Goal: Transaction & Acquisition: Purchase product/service

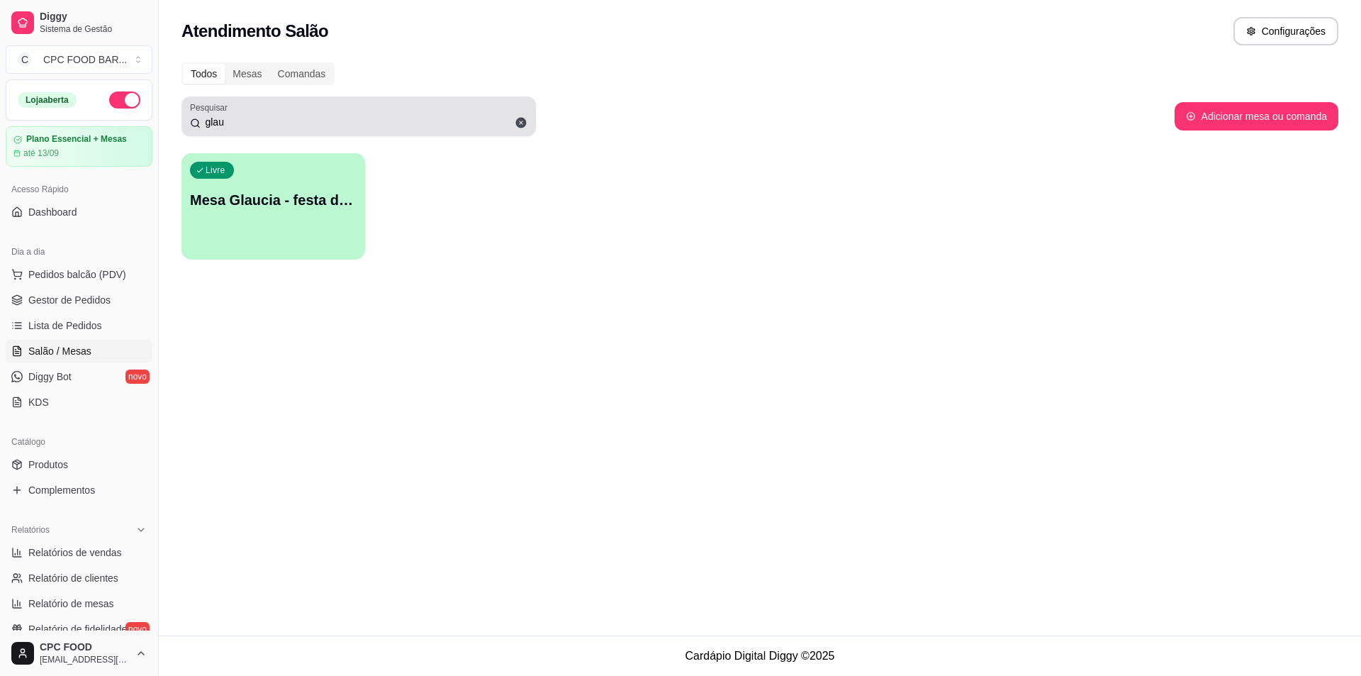
click at [523, 125] on icon at bounding box center [521, 123] width 11 height 11
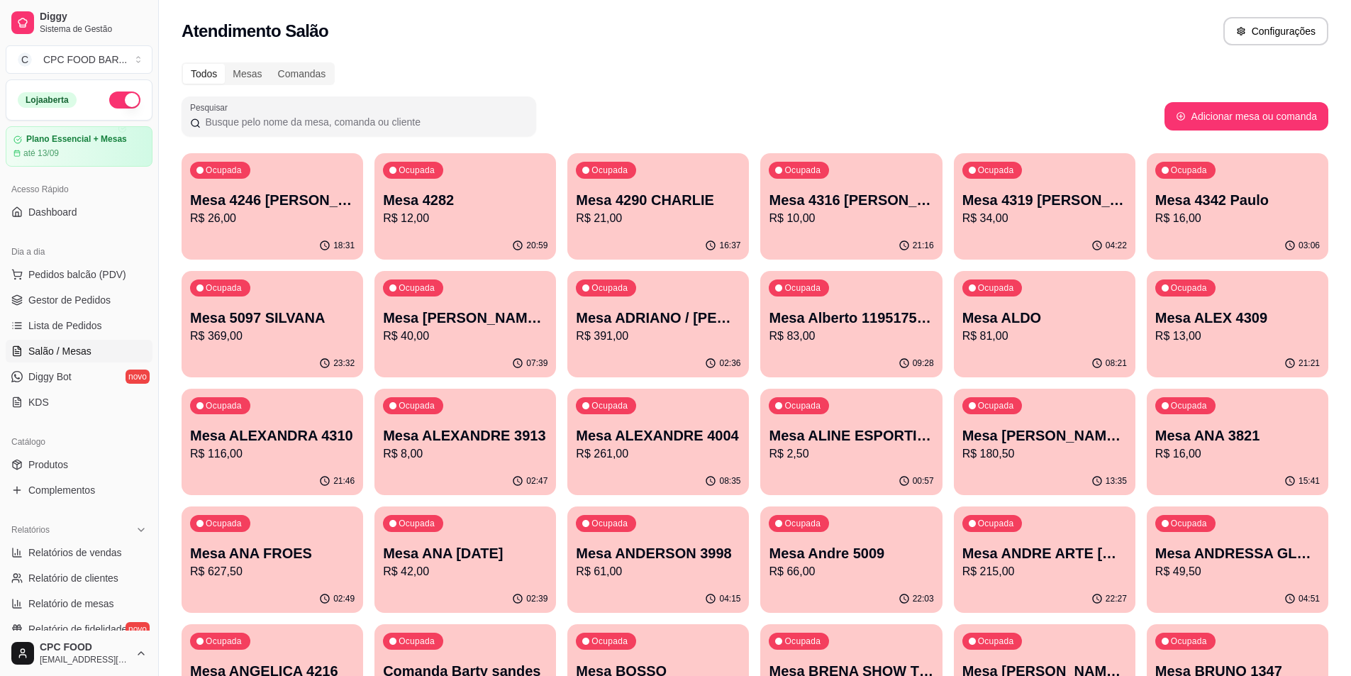
click at [238, 124] on input "Pesquisar" at bounding box center [364, 122] width 327 height 14
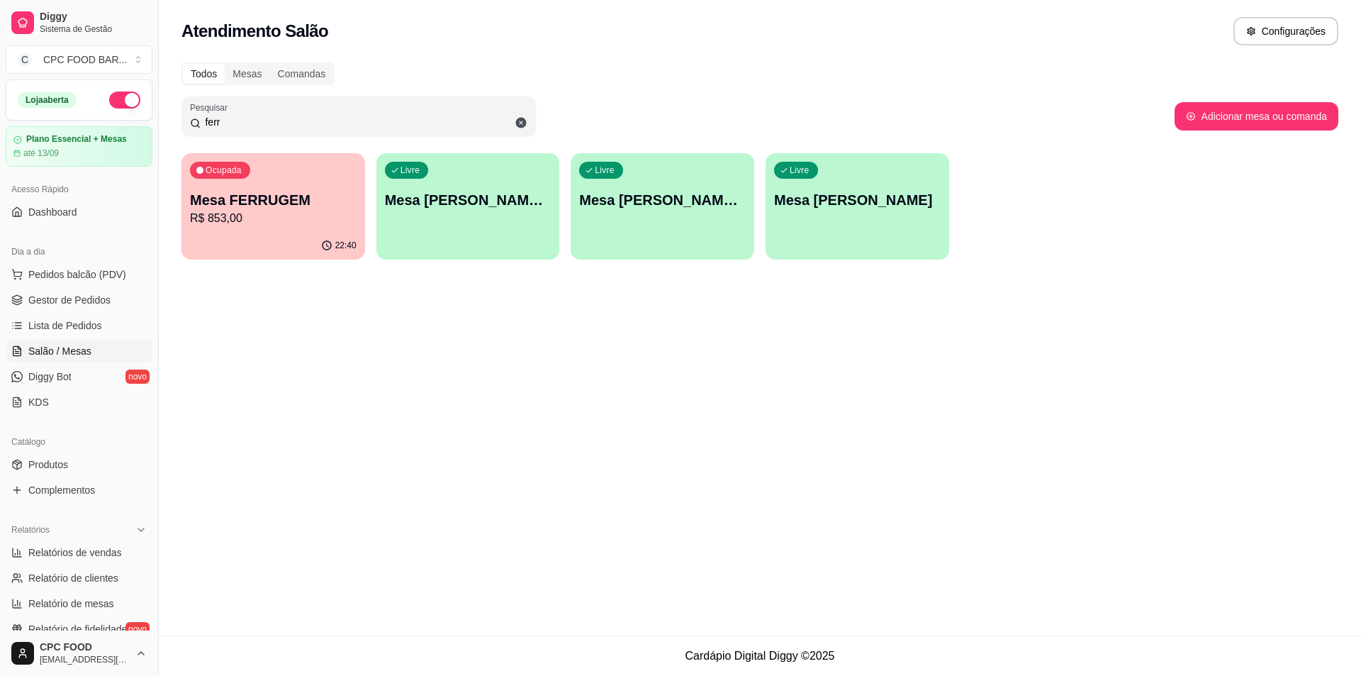
type input "ferr"
click at [247, 184] on div "Ocupada Mesa FERRUGEM R$ 853,00" at bounding box center [273, 193] width 178 height 77
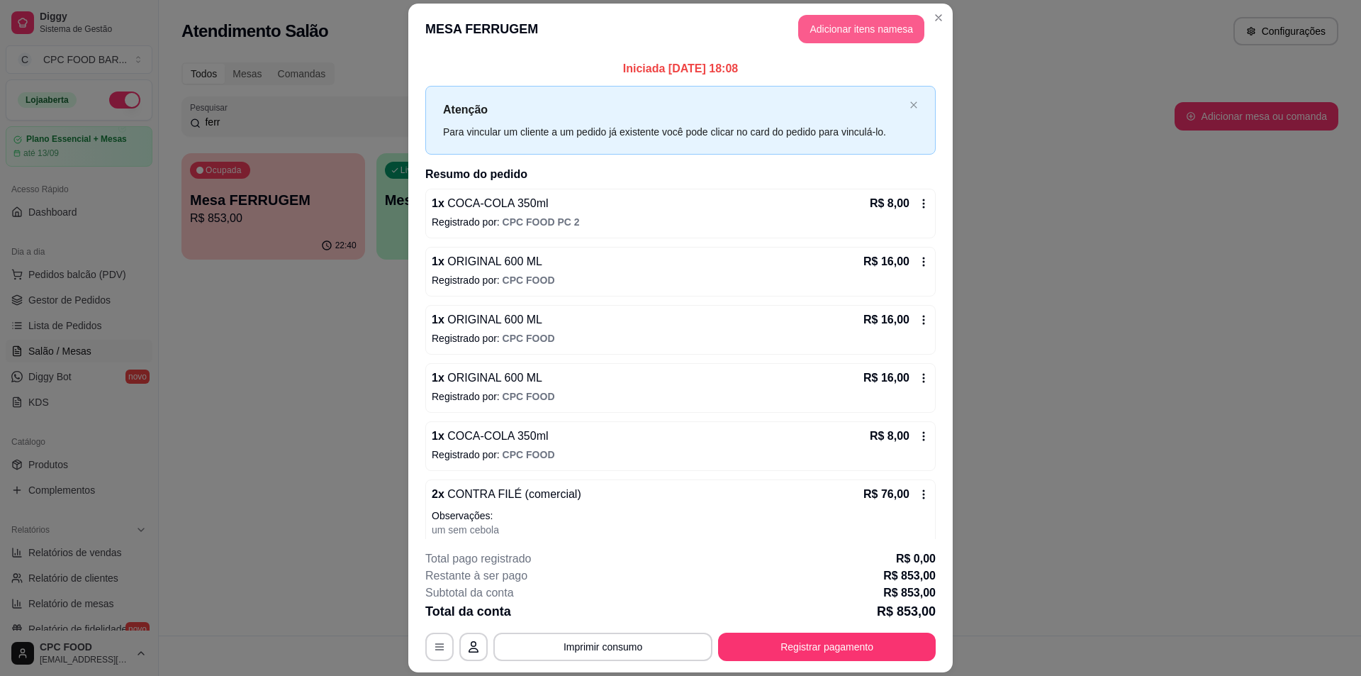
click at [862, 33] on button "Adicionar itens na mesa" at bounding box center [861, 29] width 126 height 28
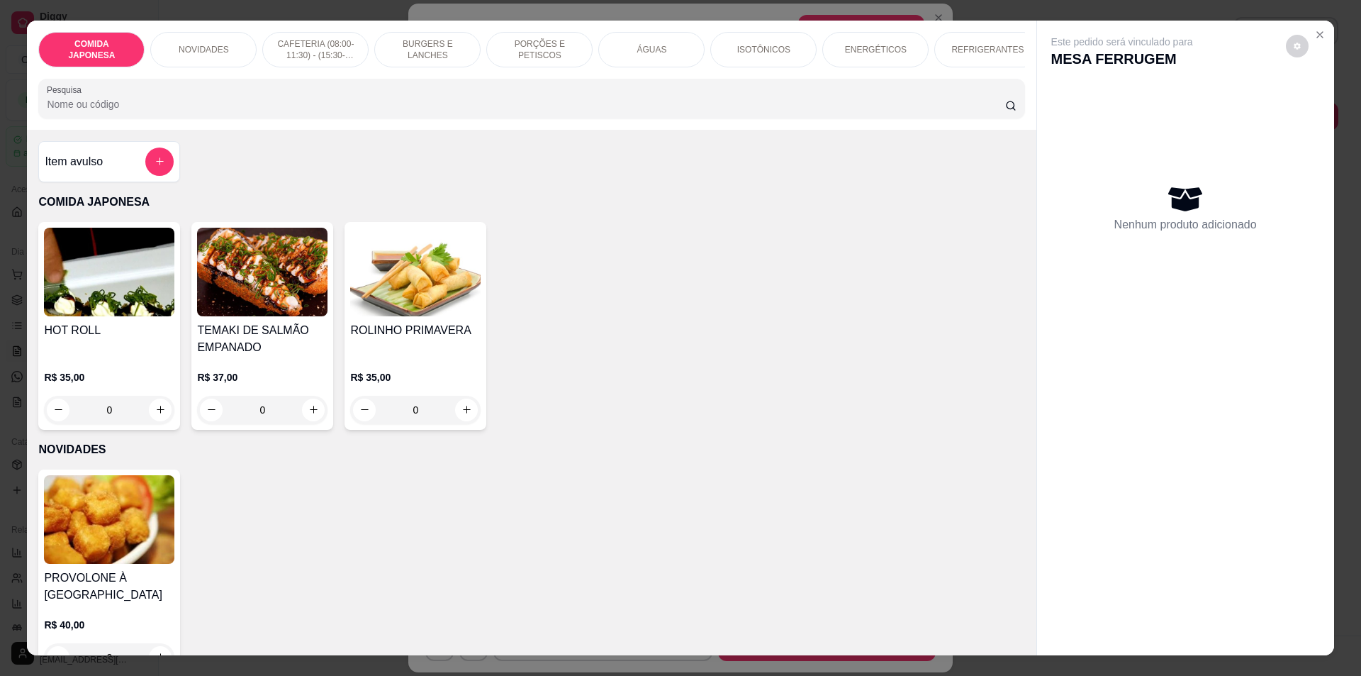
click at [420, 102] on div at bounding box center [531, 98] width 969 height 28
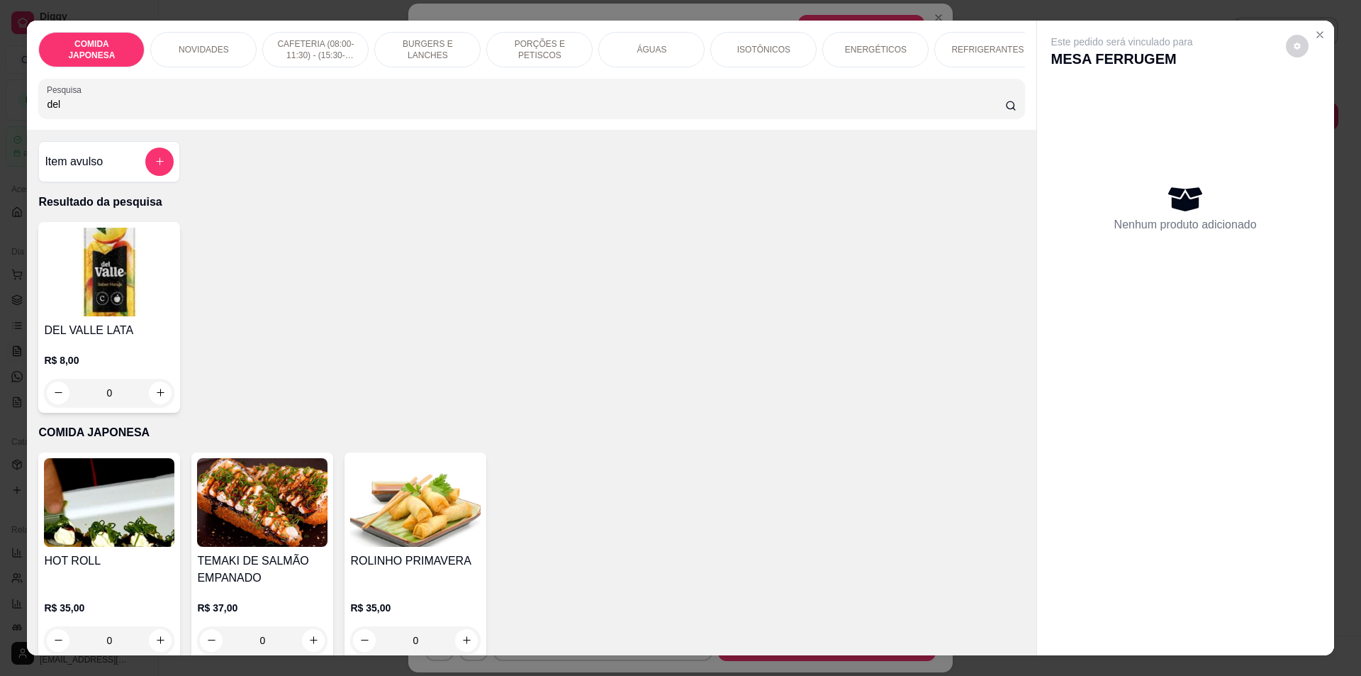
type input "del"
click at [153, 402] on div "0" at bounding box center [109, 393] width 130 height 28
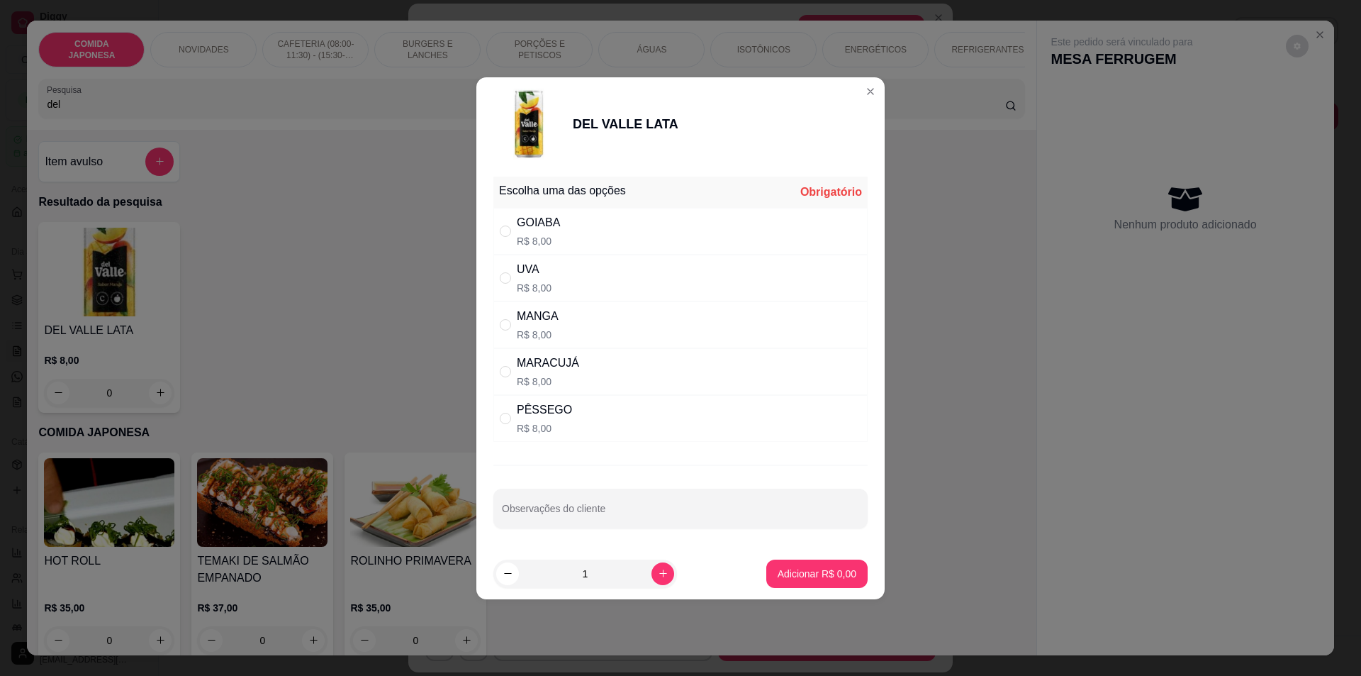
click at [623, 413] on div "PÊSSEGO R$ 8,00" at bounding box center [680, 418] width 374 height 47
radio input "true"
click at [823, 576] on p "Adicionar R$ 8,00" at bounding box center [817, 573] width 79 height 14
type input "1"
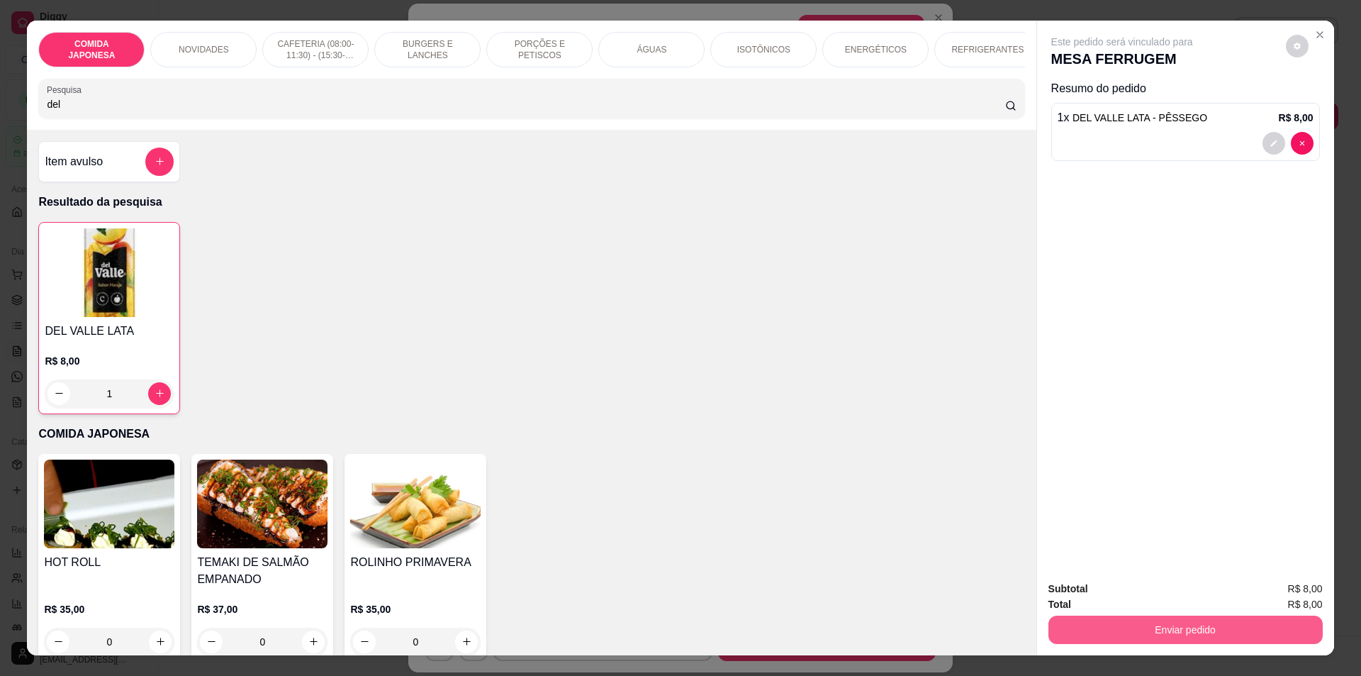
click at [1171, 618] on button "Enviar pedido" at bounding box center [1186, 629] width 274 height 28
click at [1156, 596] on button "Não registrar e enviar pedido" at bounding box center [1138, 594] width 143 height 26
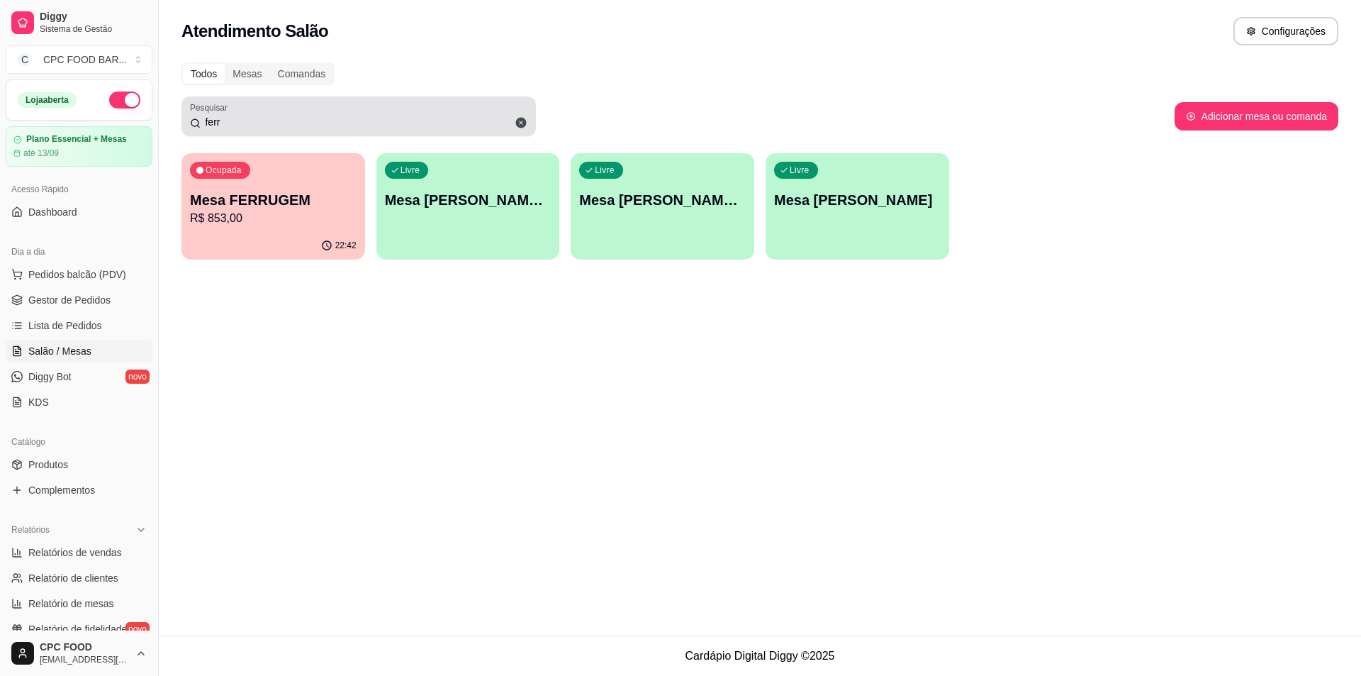
click at [525, 119] on icon at bounding box center [521, 122] width 13 height 13
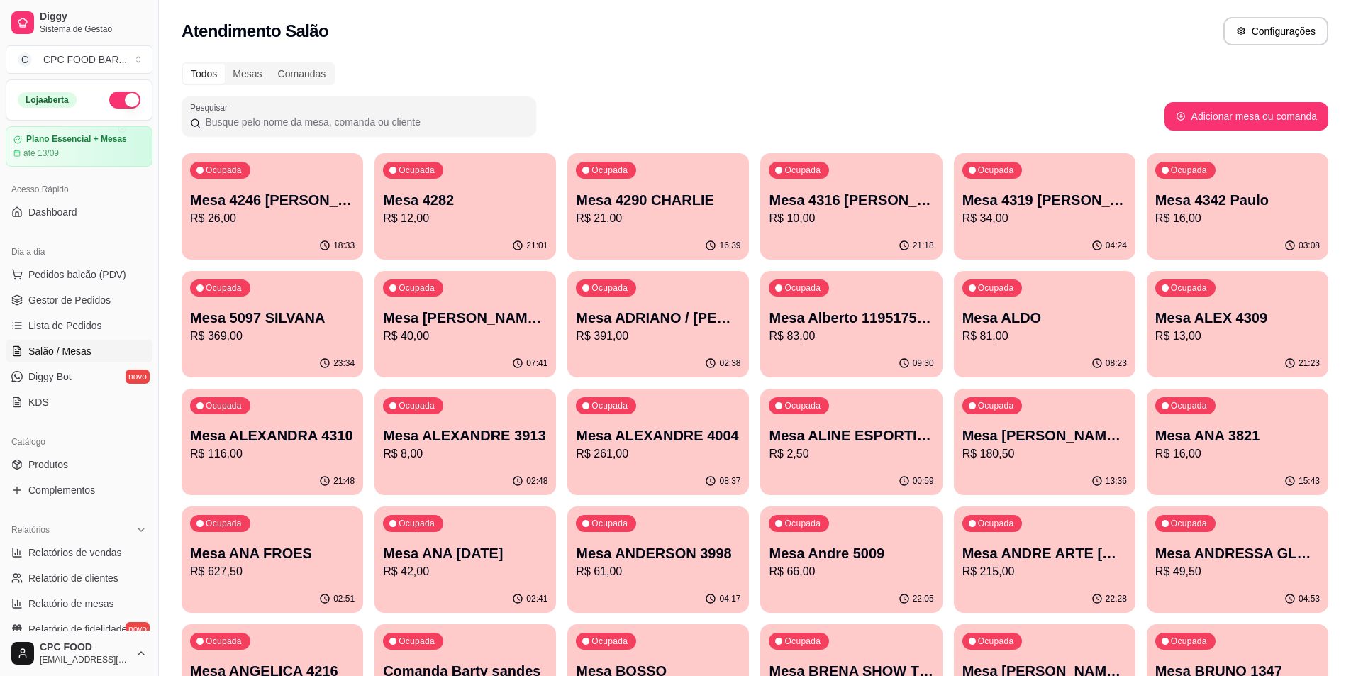
click at [386, 117] on input "Pesquisar" at bounding box center [364, 122] width 327 height 14
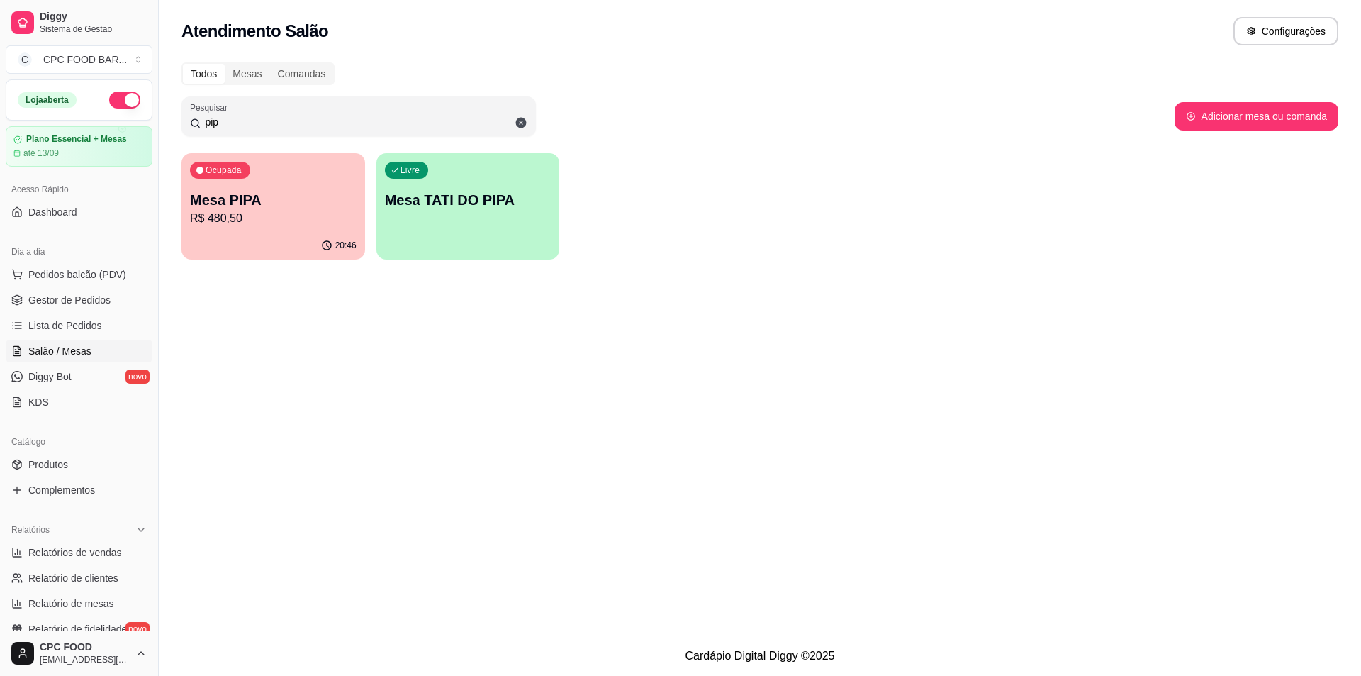
type input "pip"
click at [211, 211] on p "R$ 480,50" at bounding box center [273, 218] width 167 height 17
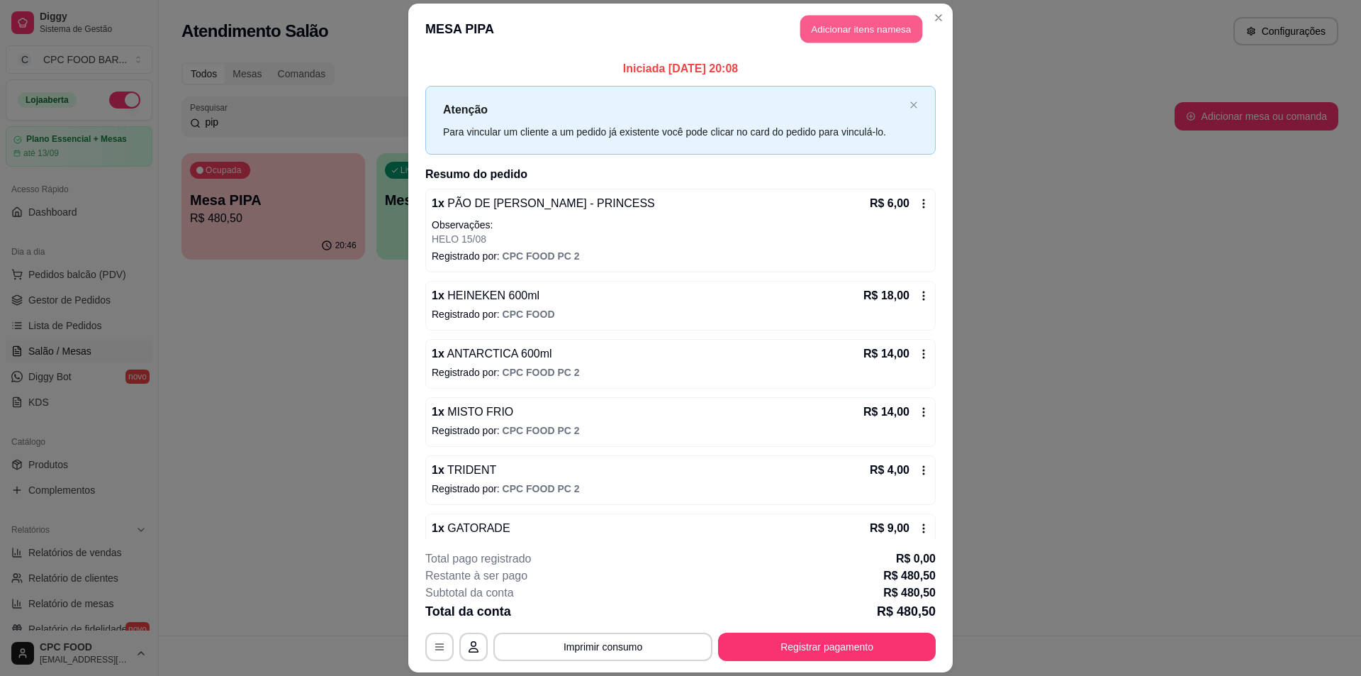
click at [882, 19] on button "Adicionar itens na mesa" at bounding box center [861, 29] width 122 height 28
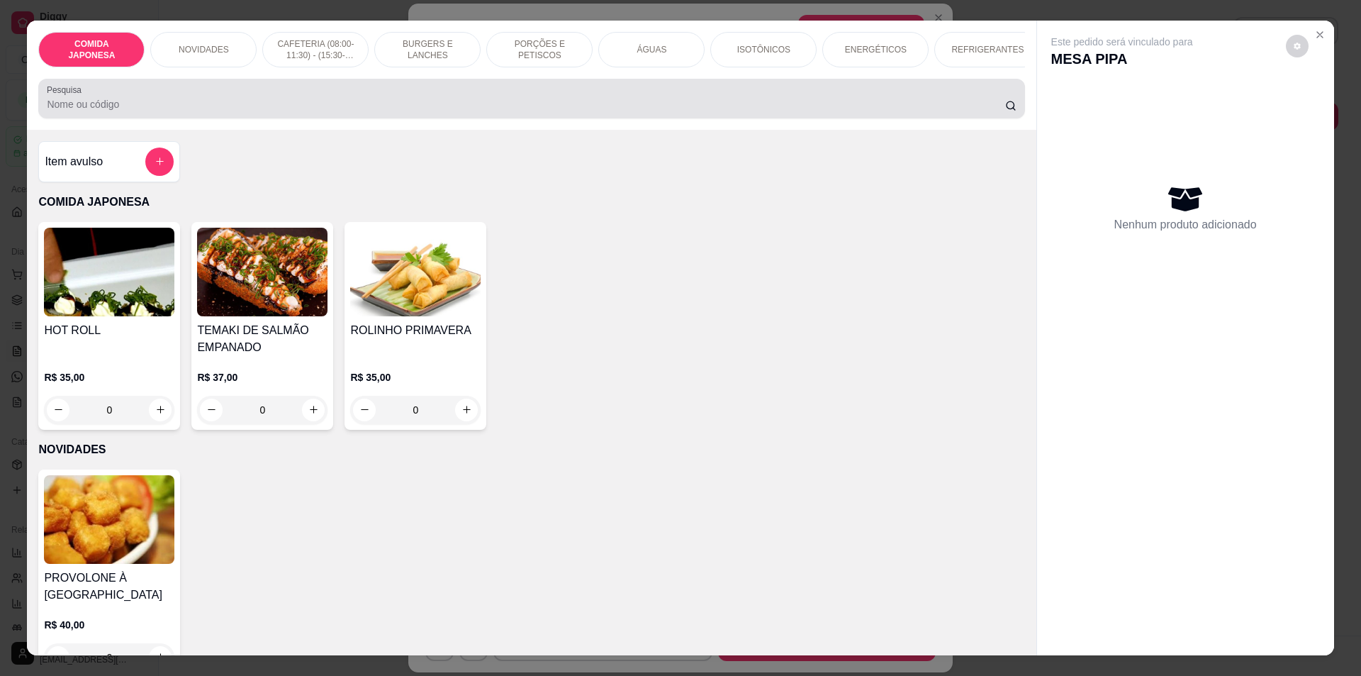
click at [487, 111] on input "Pesquisa" at bounding box center [526, 104] width 958 height 14
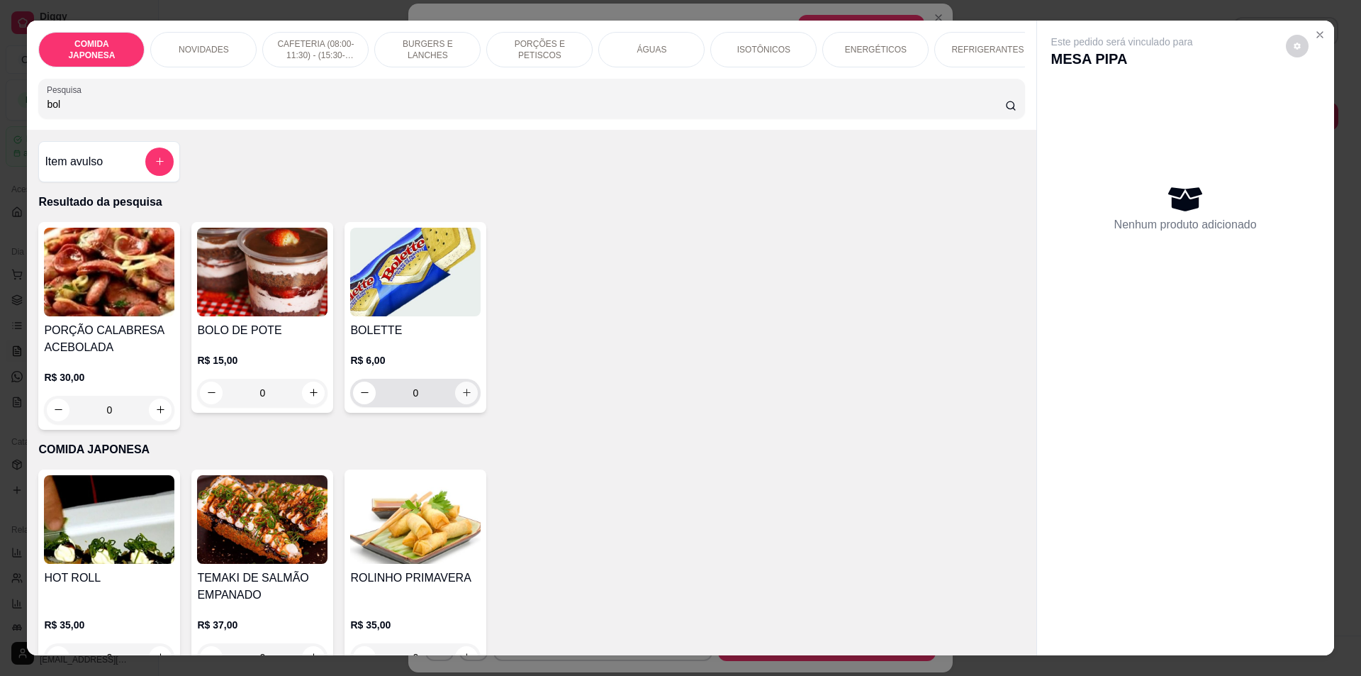
type input "bol"
click at [462, 398] on icon "increase-product-quantity" at bounding box center [467, 392] width 11 height 11
type input "1"
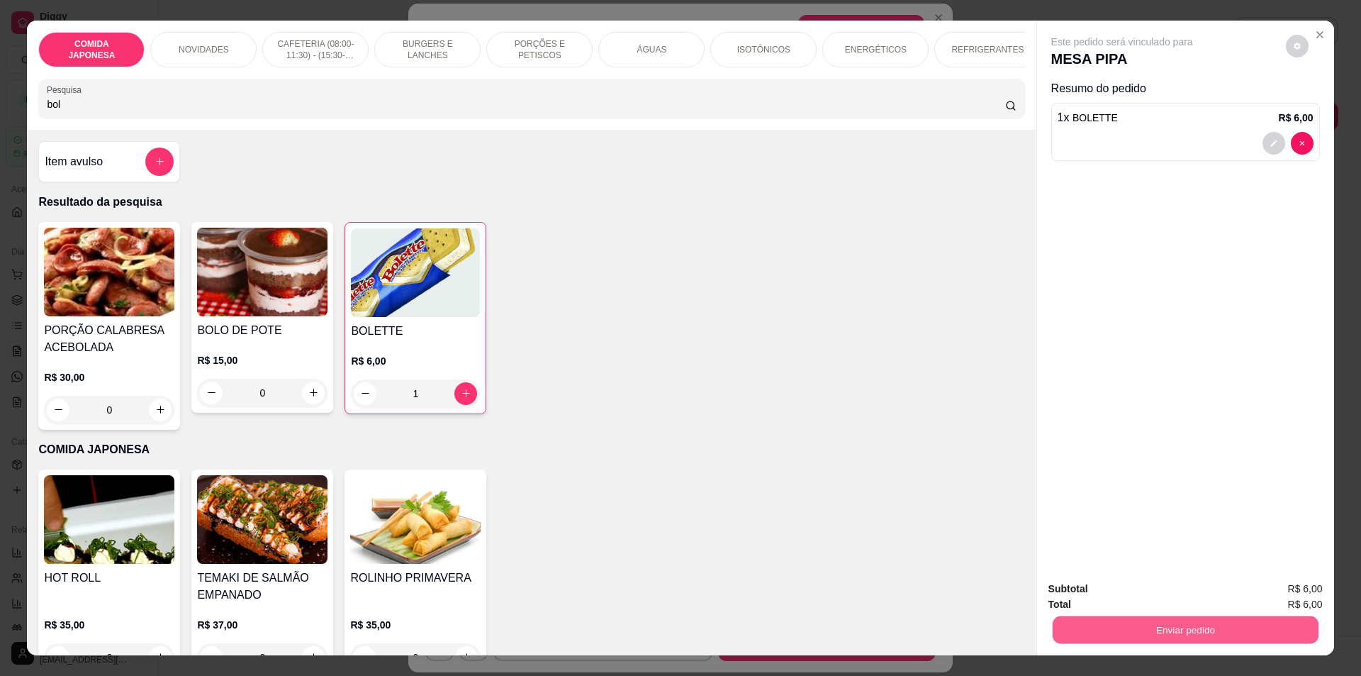
click at [1213, 622] on button "Enviar pedido" at bounding box center [1185, 630] width 266 height 28
click at [1182, 592] on button "Não registrar e enviar pedido" at bounding box center [1138, 594] width 147 height 27
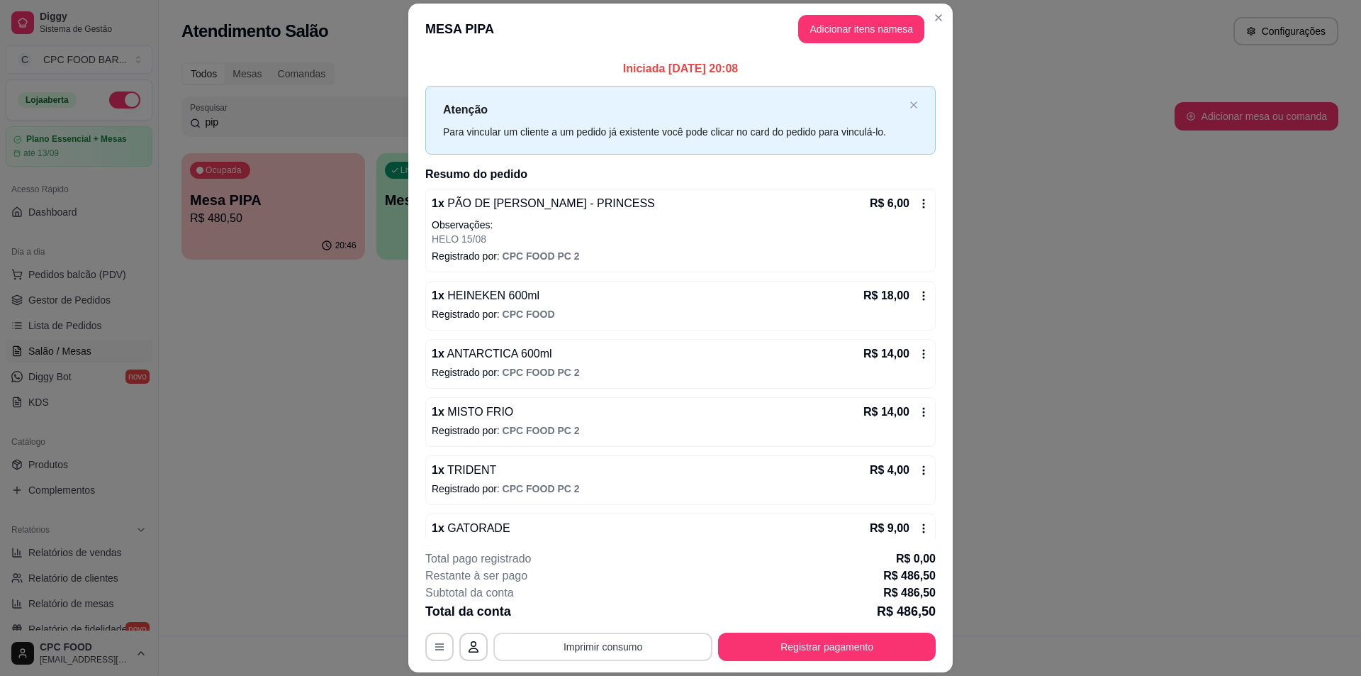
click at [545, 637] on button "Imprimir consumo" at bounding box center [602, 646] width 219 height 28
click at [1143, 96] on div "MESA PIPA Adicionar itens na mesa Iniciada [DATE] 20:08 Atenção Para vincular u…" at bounding box center [680, 338] width 1361 height 676
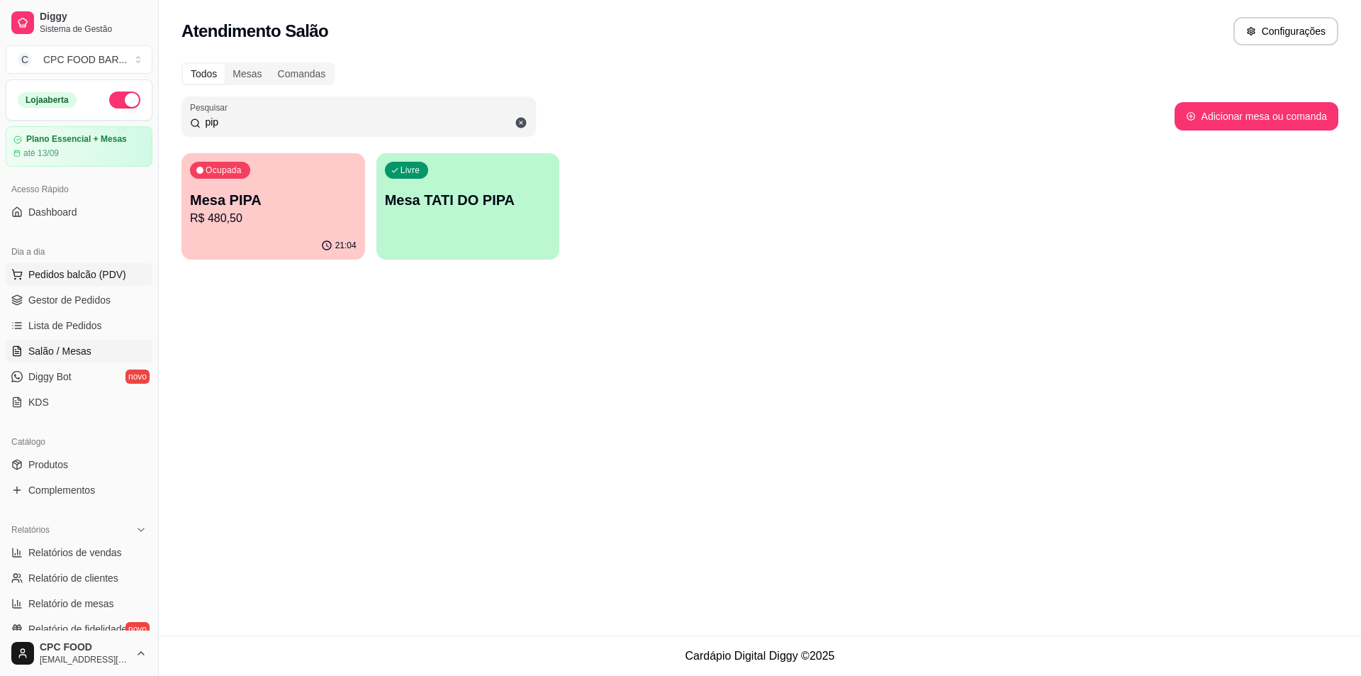
click at [65, 269] on span "Pedidos balcão (PDV)" at bounding box center [77, 274] width 98 height 14
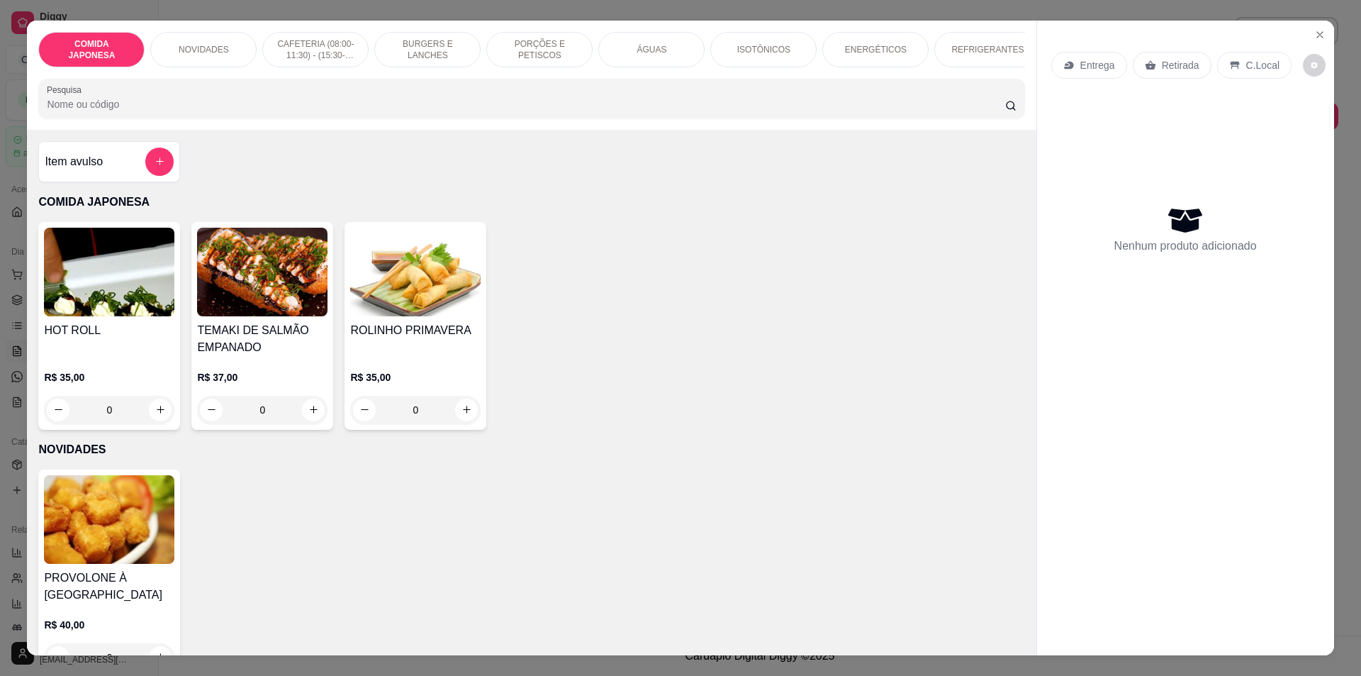
click at [52, 111] on input "Pesquisa" at bounding box center [526, 104] width 958 height 14
